Goal: Navigation & Orientation: Find specific page/section

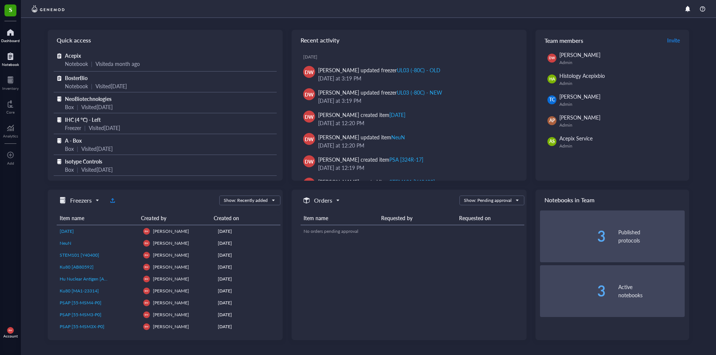
click at [13, 59] on div at bounding box center [10, 56] width 17 height 12
